Goal: Task Accomplishment & Management: Use online tool/utility

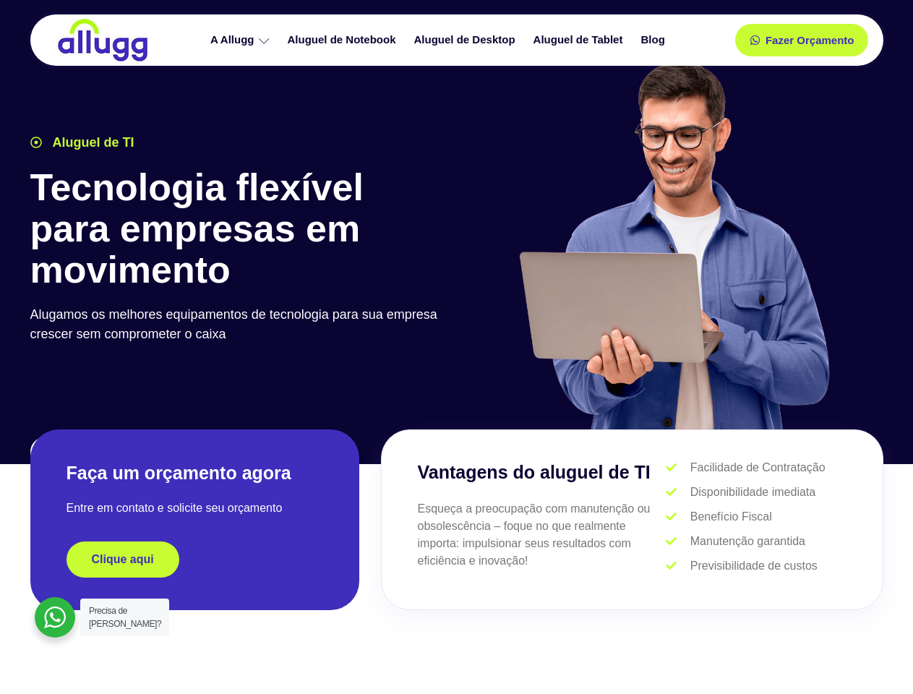
click at [457, 347] on div at bounding box center [674, 251] width 434 height 397
click at [801, 40] on span "Fazer Orçamento" at bounding box center [808, 40] width 79 height 10
click at [754, 40] on icon at bounding box center [759, 40] width 10 height 10
click at [809, 40] on span "Fazer Orçamento" at bounding box center [808, 40] width 79 height 10
click at [194, 559] on div "Clique aqui" at bounding box center [194, 559] width 257 height 36
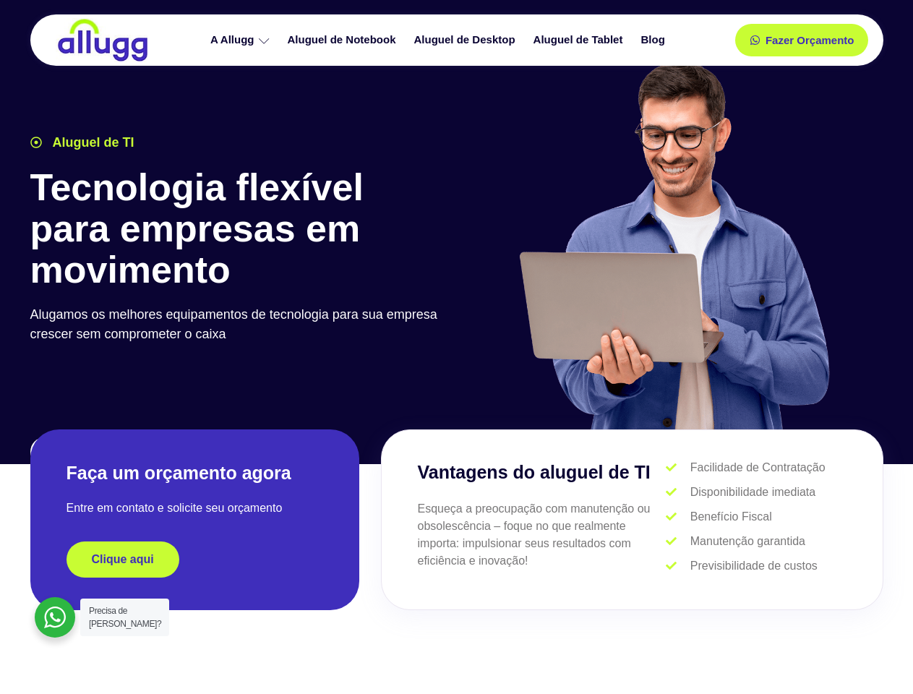
click at [194, 559] on div "Clique aqui" at bounding box center [194, 559] width 257 height 36
click at [123, 559] on span "Clique aqui" at bounding box center [123, 559] width 62 height 12
click at [55, 617] on div at bounding box center [55, 617] width 40 height 40
click at [124, 617] on span "Precisa de [PERSON_NAME]?" at bounding box center [125, 617] width 72 height 23
